Goal: Communication & Community: Participate in discussion

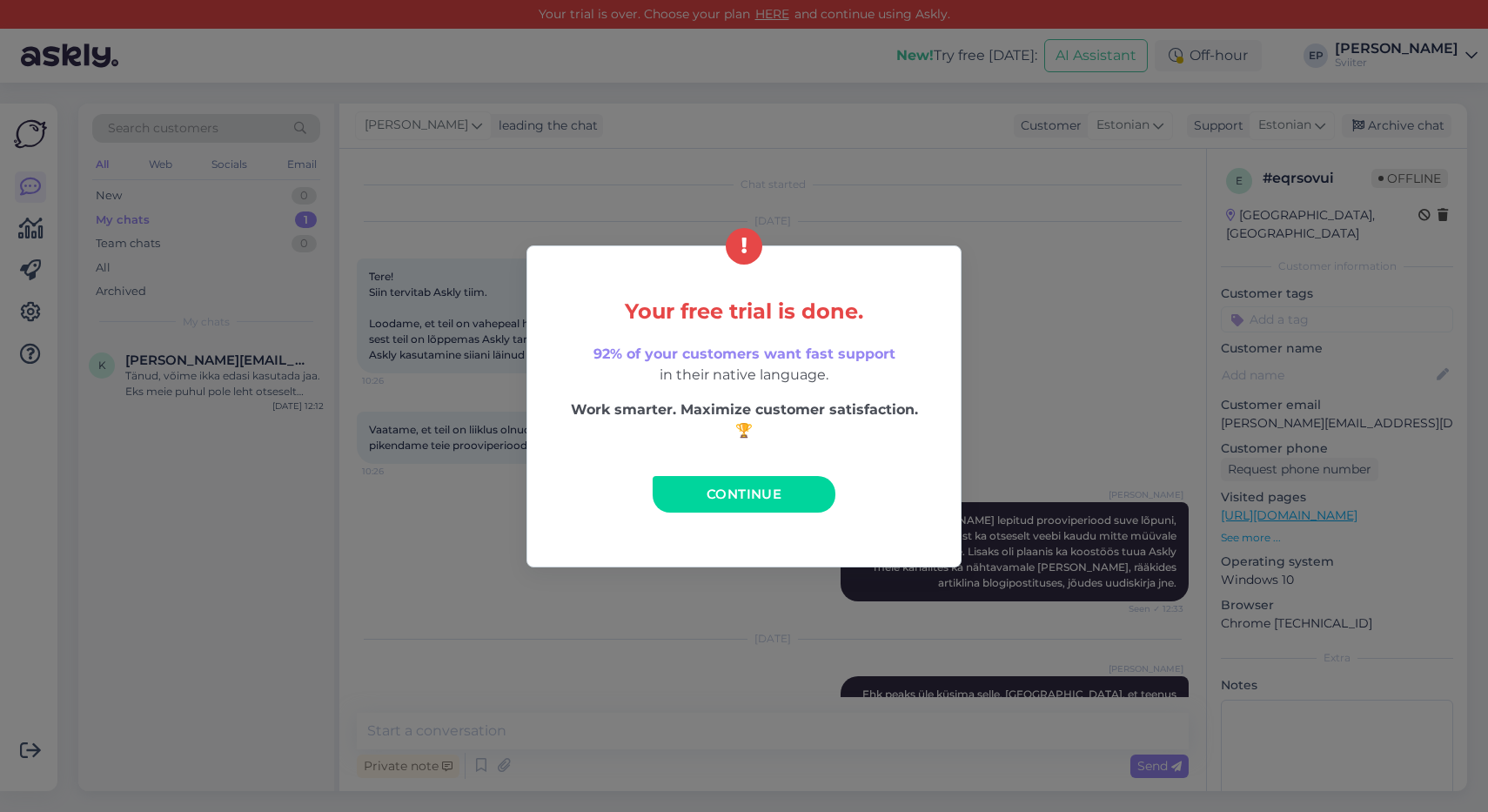
scroll to position [1385, 0]
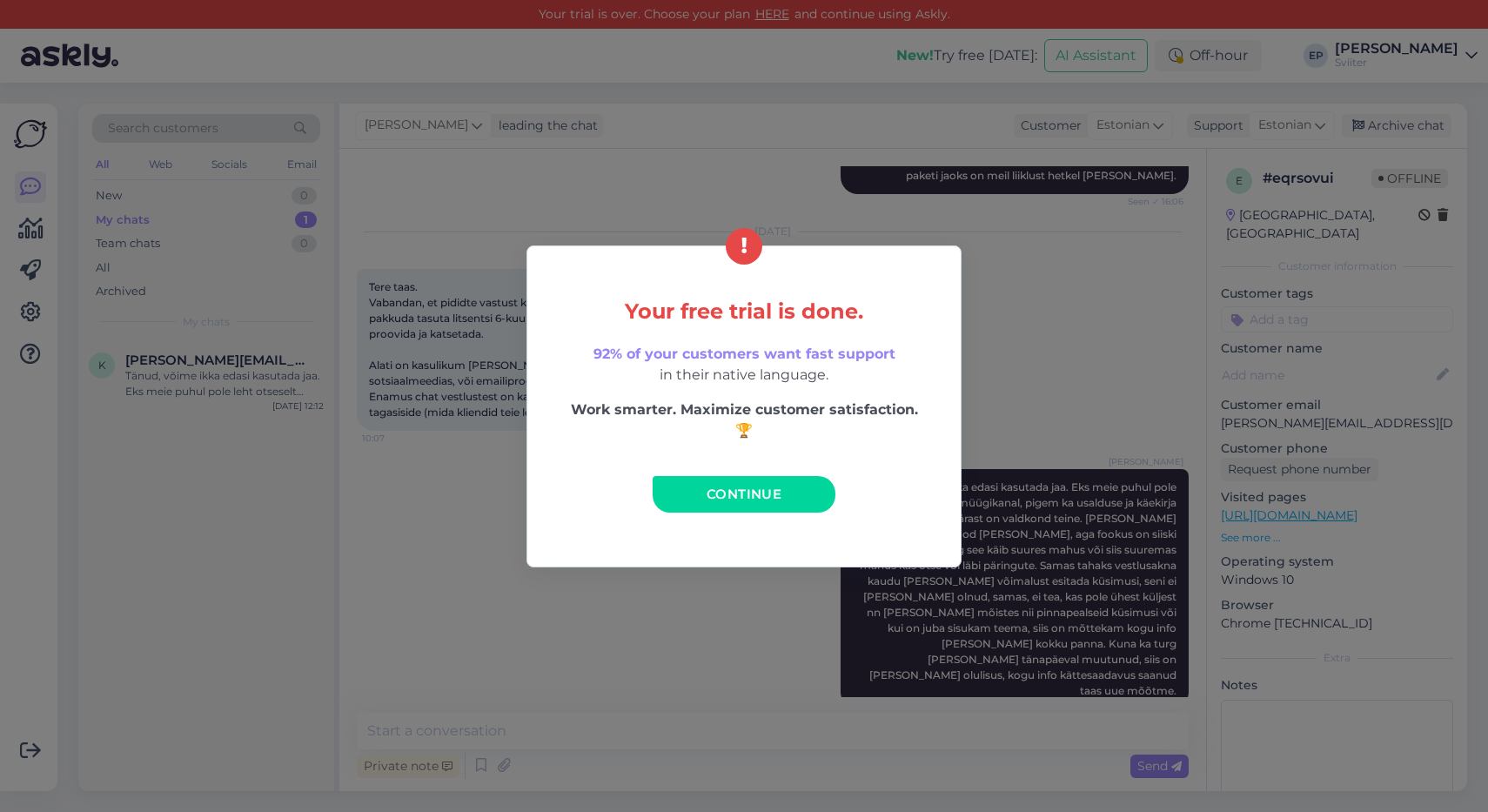
click at [738, 490] on span "Continue" at bounding box center [744, 493] width 75 height 16
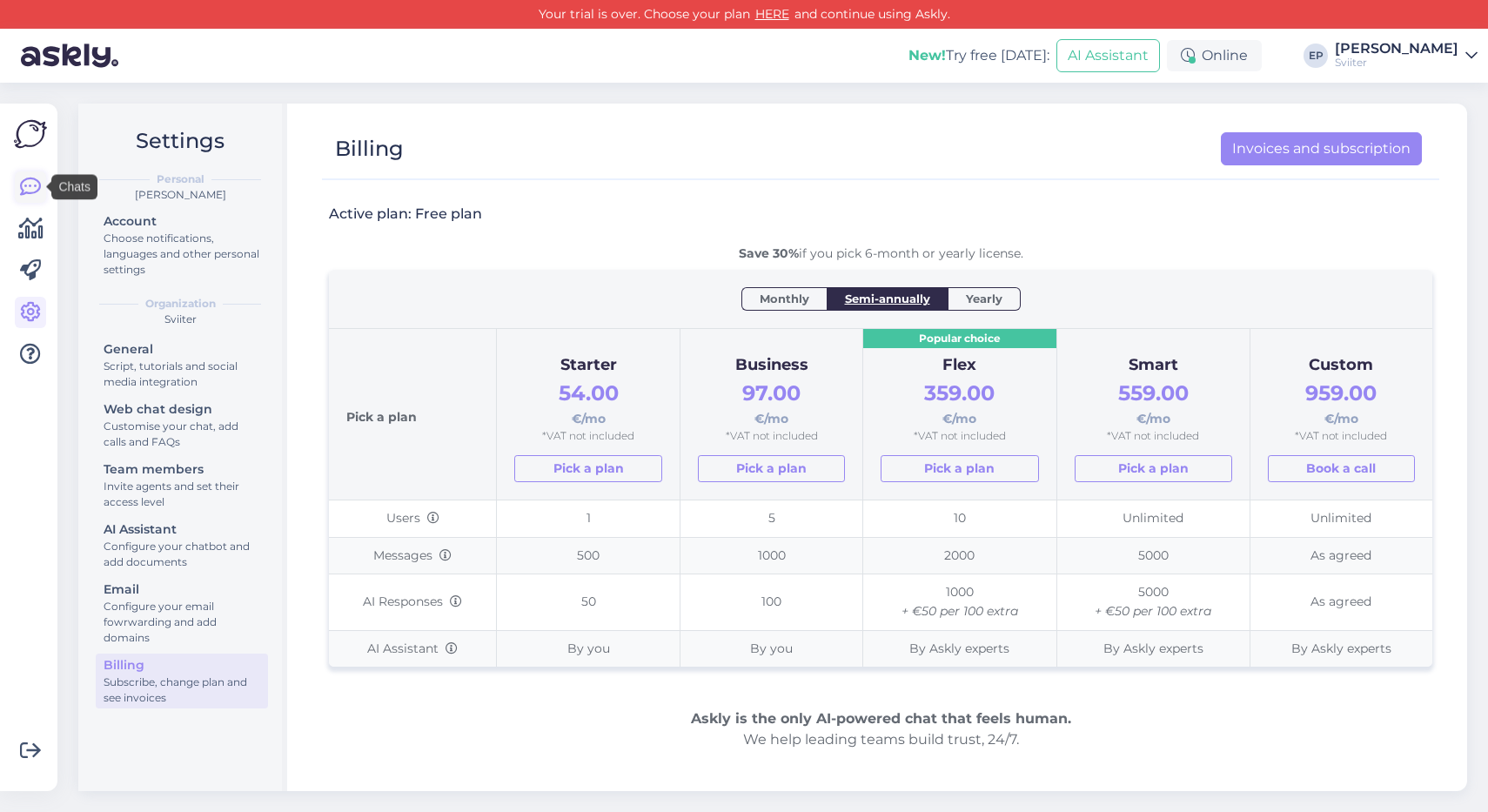
click at [29, 186] on icon at bounding box center [30, 187] width 21 height 21
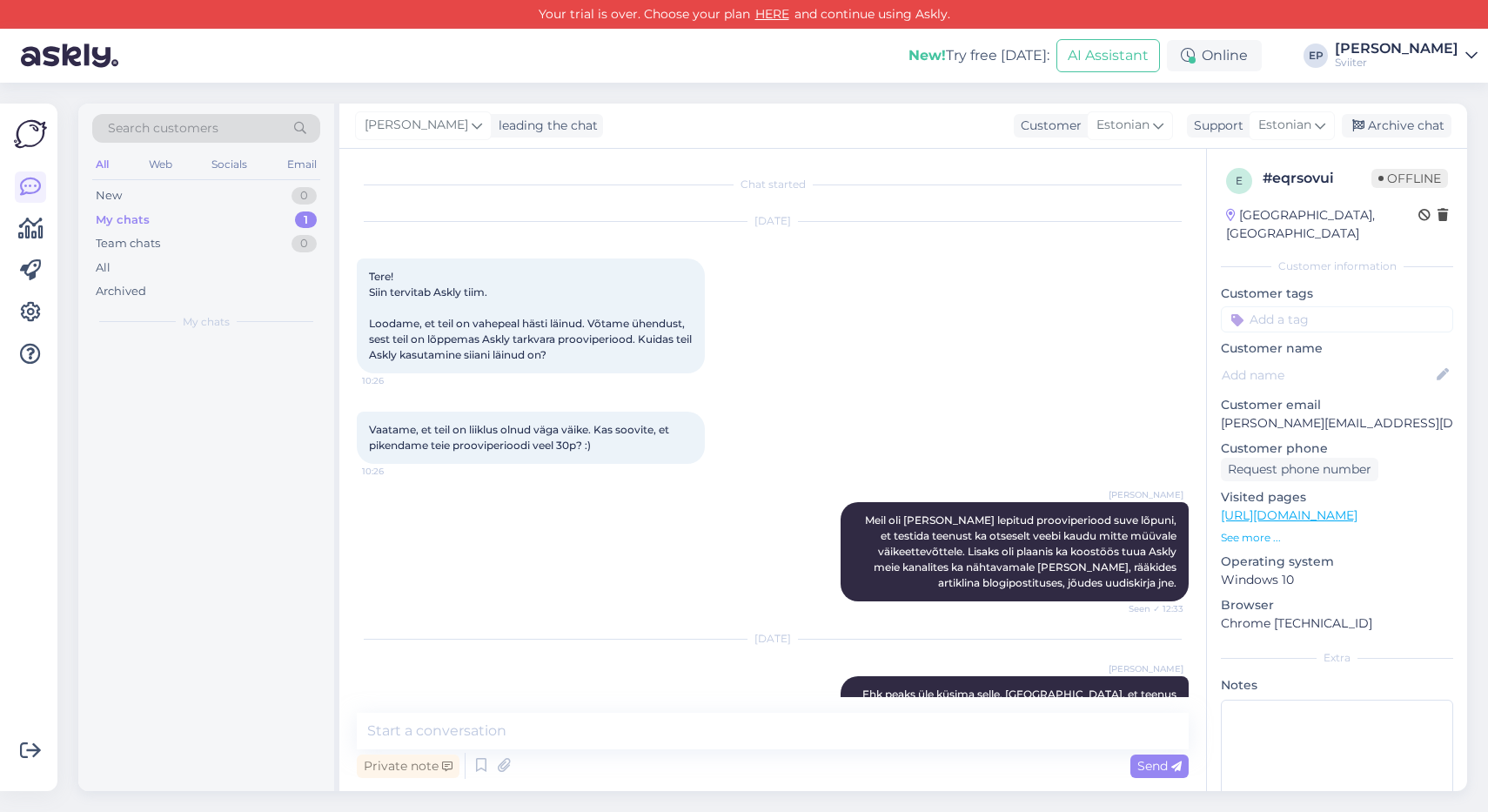
scroll to position [1385, 0]
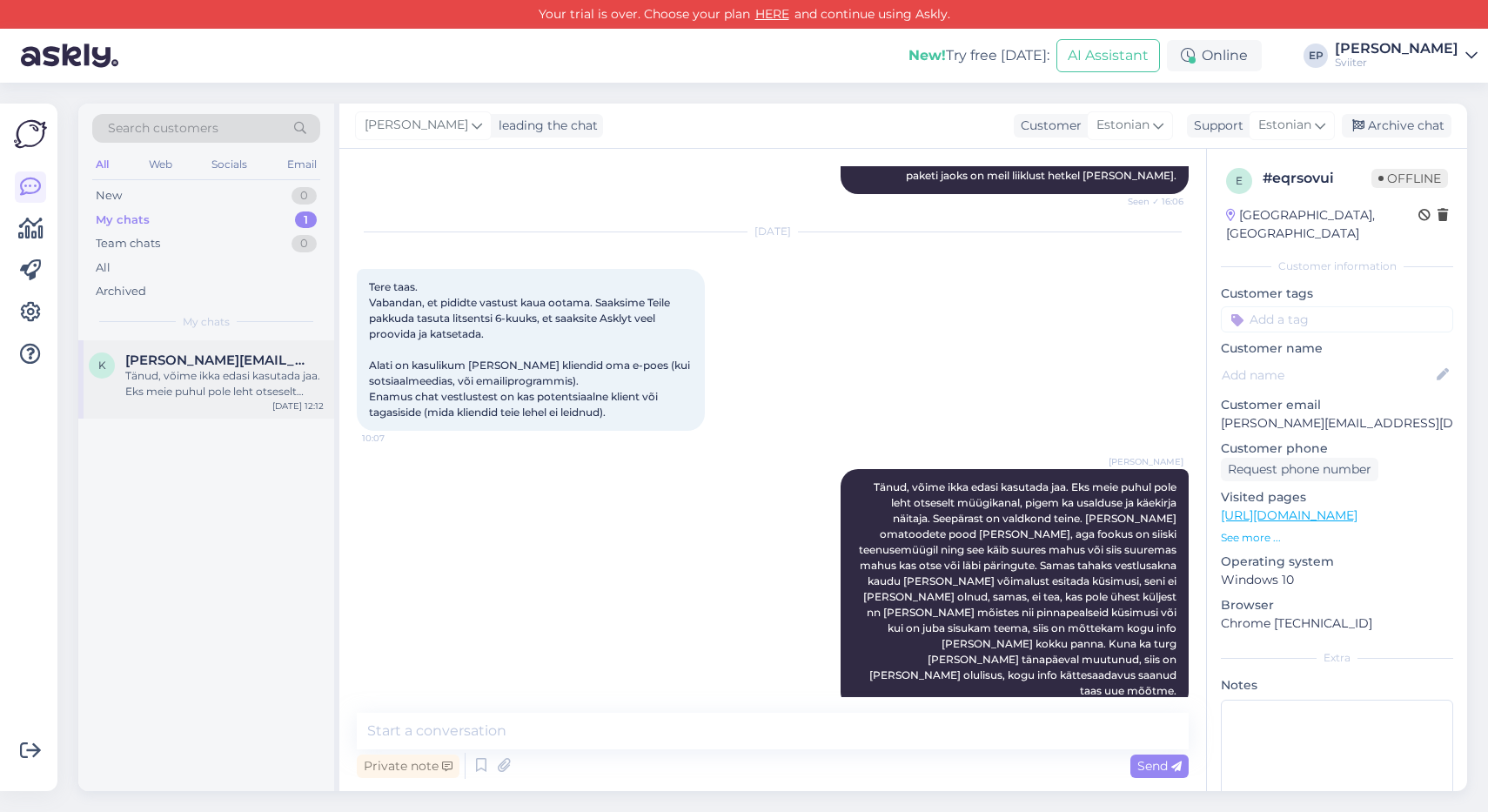
click at [189, 369] on div "Tänud, võime ikka edasi kasutada jaa. Eks meie puhul pole leht otseselt müügika…" at bounding box center [225, 383] width 199 height 31
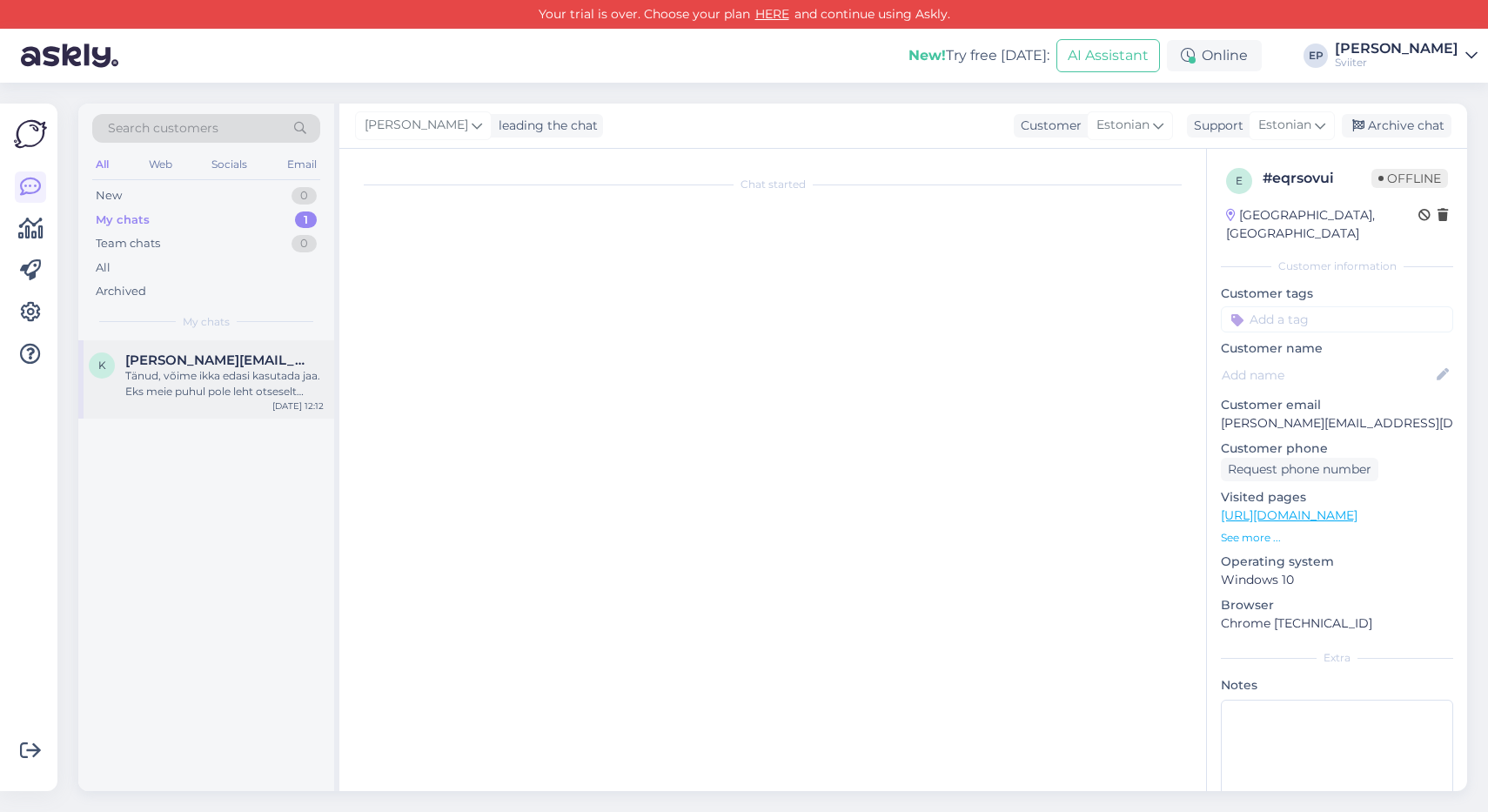
click at [201, 368] on div "Tänud, võime ikka edasi kasutada jaa. Eks meie puhul pole leht otseselt müügika…" at bounding box center [225, 383] width 199 height 31
click at [178, 221] on div "My chats 1" at bounding box center [206, 219] width 228 height 25
click at [208, 342] on div "k [PERSON_NAME][EMAIL_ADDRESS][DOMAIN_NAME] Tänud, võime ikka edasi kasutada ja…" at bounding box center [206, 380] width 256 height 78
click at [214, 377] on div "Tänud, võime ikka edasi kasutada jaa. Eks meie puhul pole leht otseselt müügika…" at bounding box center [225, 383] width 199 height 31
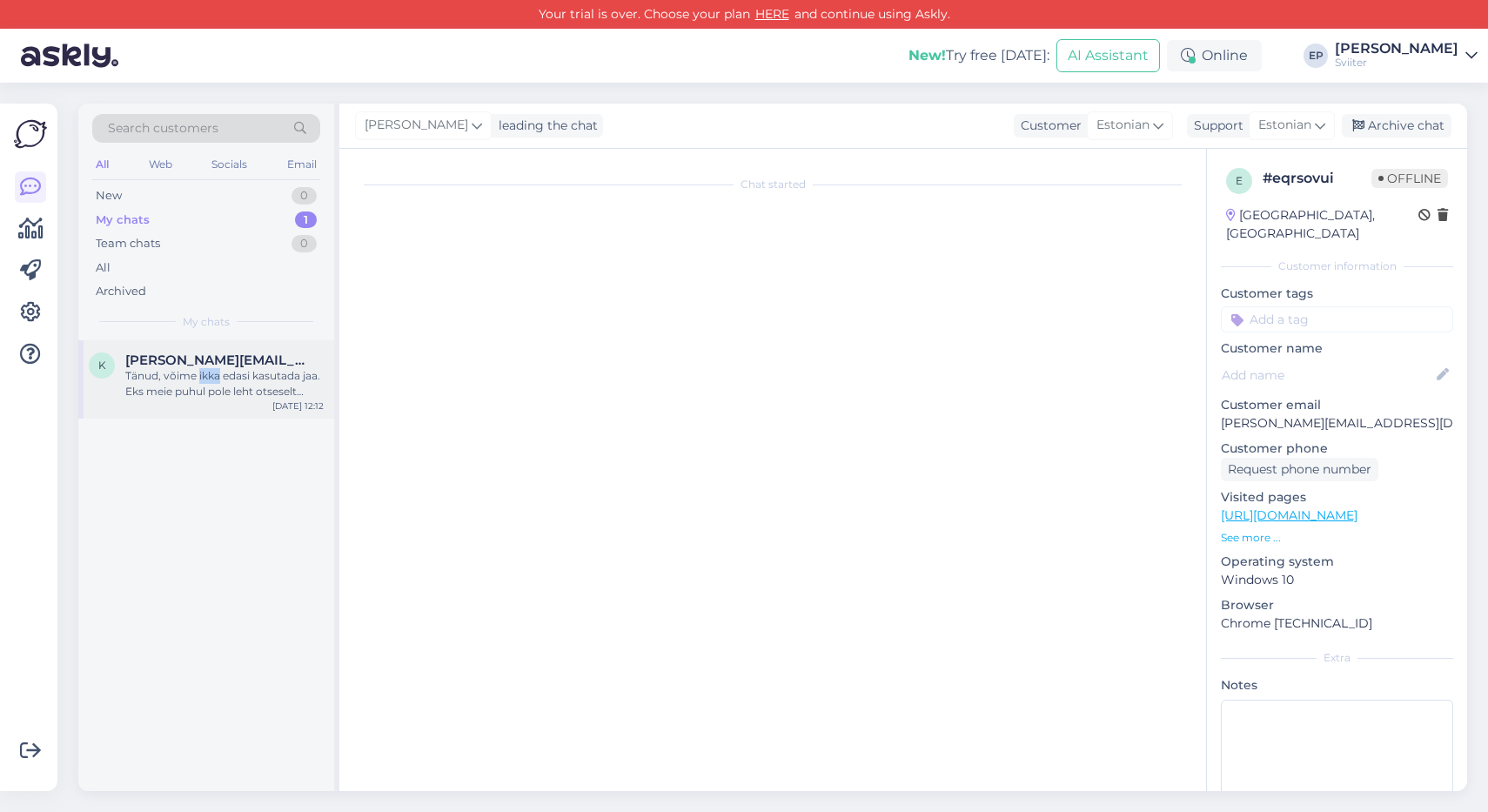
click at [214, 377] on div "Tänud, võime ikka edasi kasutada jaa. Eks meie puhul pole leht otseselt müügika…" at bounding box center [225, 383] width 199 height 31
click at [148, 239] on div "Team chats" at bounding box center [127, 243] width 65 height 17
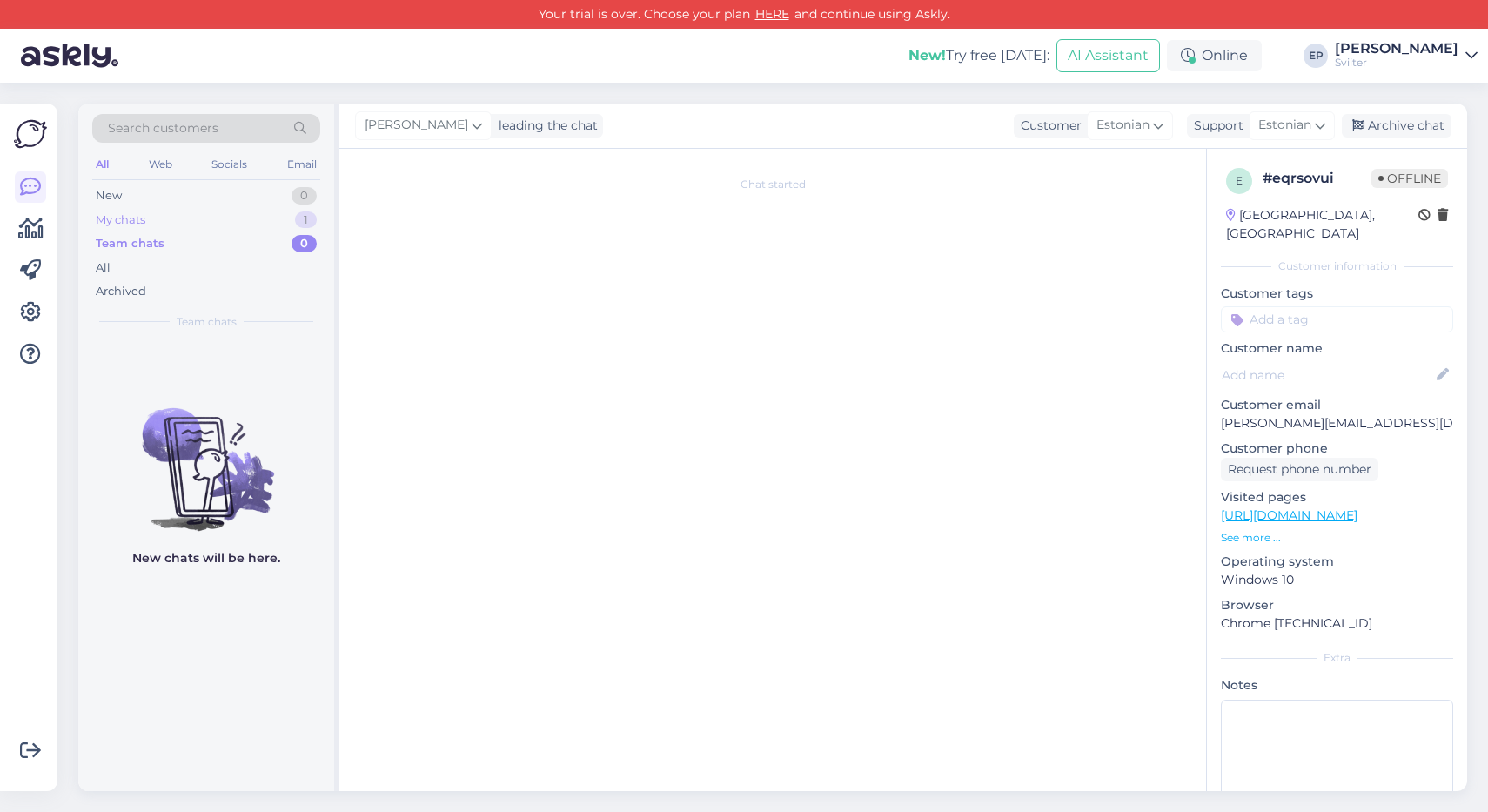
click at [148, 210] on div "My chats 1" at bounding box center [206, 219] width 228 height 25
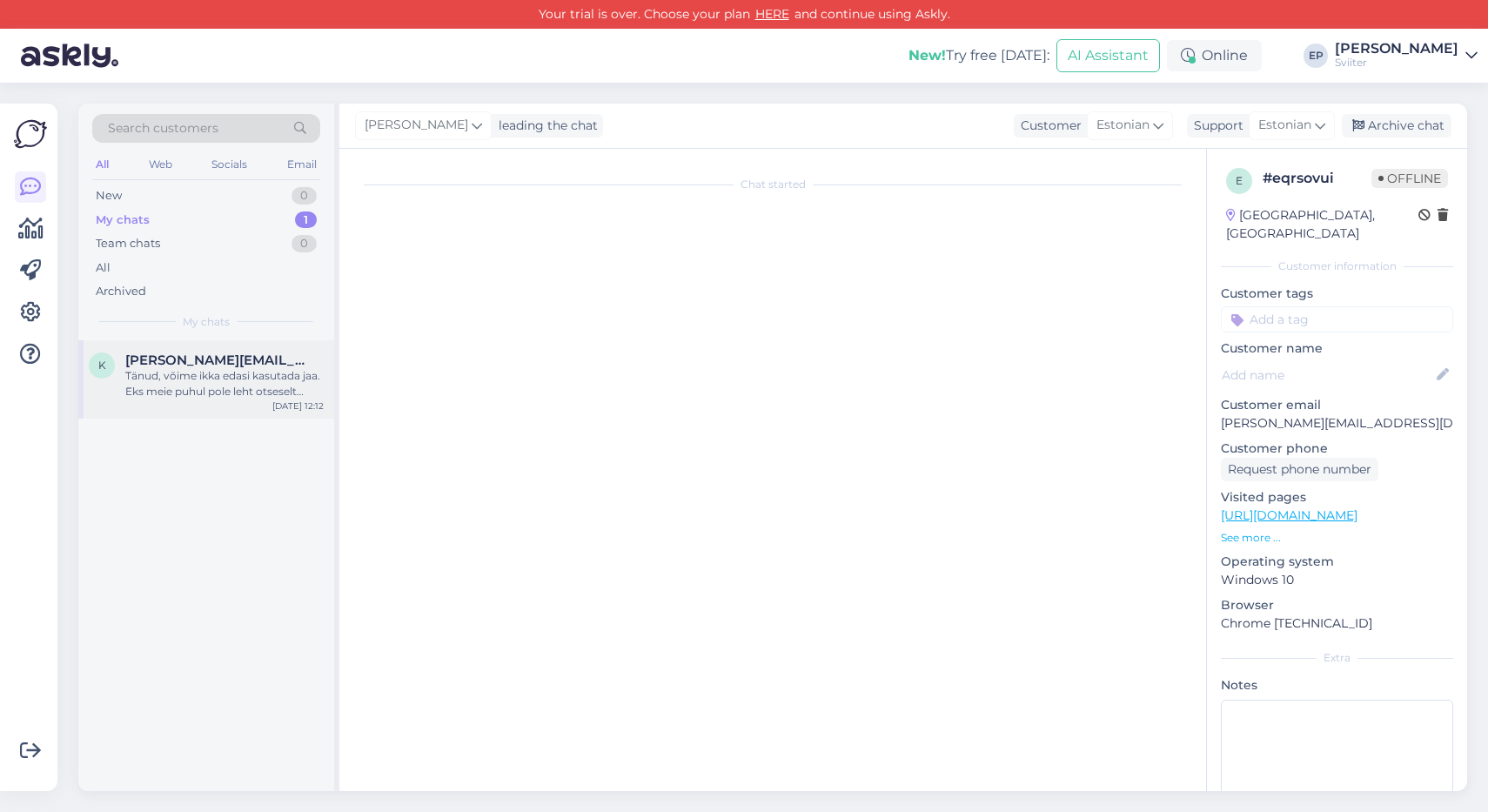
click at [128, 352] on span "[PERSON_NAME][EMAIL_ADDRESS][DOMAIN_NAME]" at bounding box center [216, 360] width 181 height 15
